Goal: Task Accomplishment & Management: Manage account settings

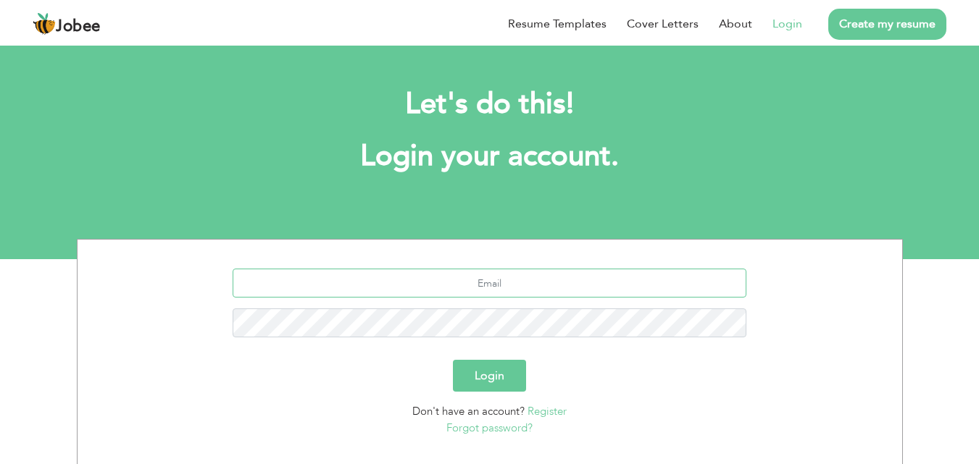
click at [533, 283] on input "text" at bounding box center [490, 283] width 514 height 29
type input "[EMAIL_ADDRESS][DOMAIN_NAME]"
click at [523, 282] on input "[EMAIL_ADDRESS][DOMAIN_NAME]" at bounding box center [490, 283] width 514 height 29
click at [494, 370] on button "Login" at bounding box center [489, 376] width 73 height 32
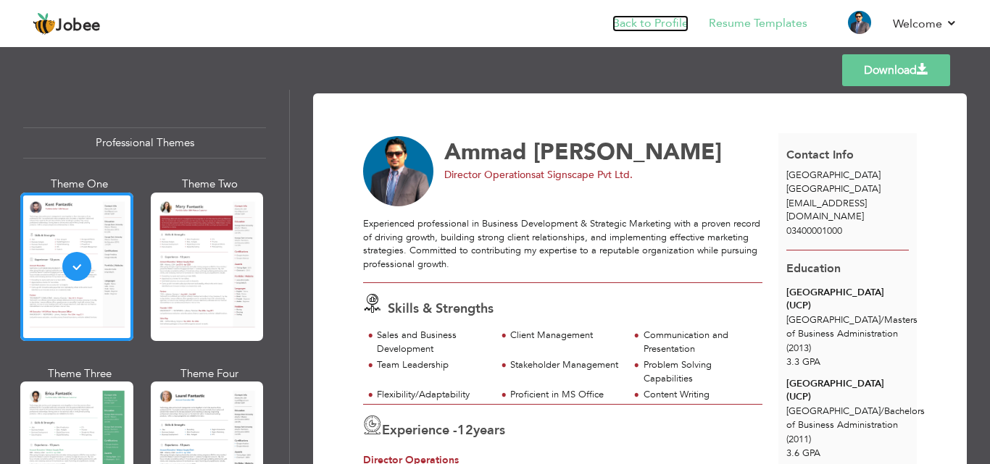
click at [652, 25] on link "Back to Profile" at bounding box center [650, 23] width 76 height 17
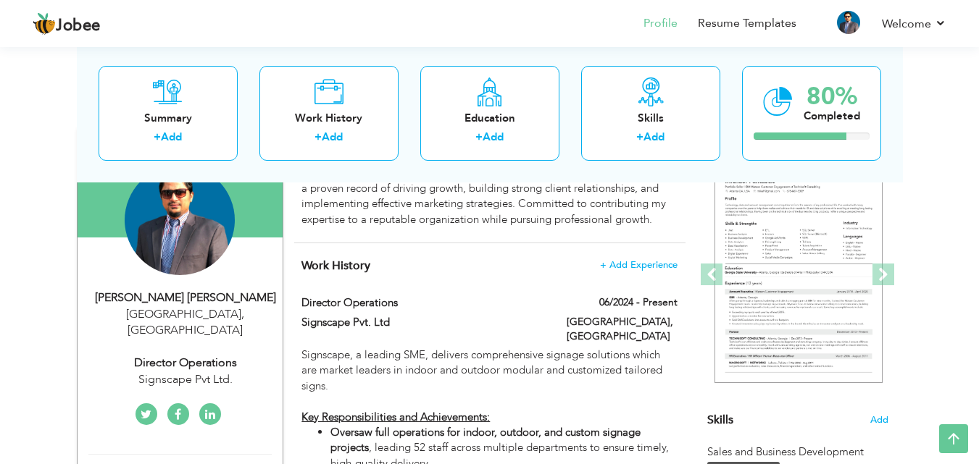
scroll to position [217, 0]
